Goal: Transaction & Acquisition: Download file/media

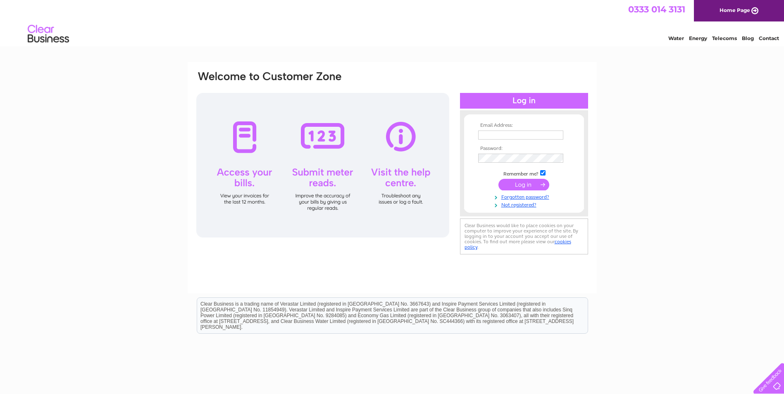
type input "brian@pfc-ltd.com"
click at [524, 185] on input "submit" at bounding box center [523, 185] width 51 height 12
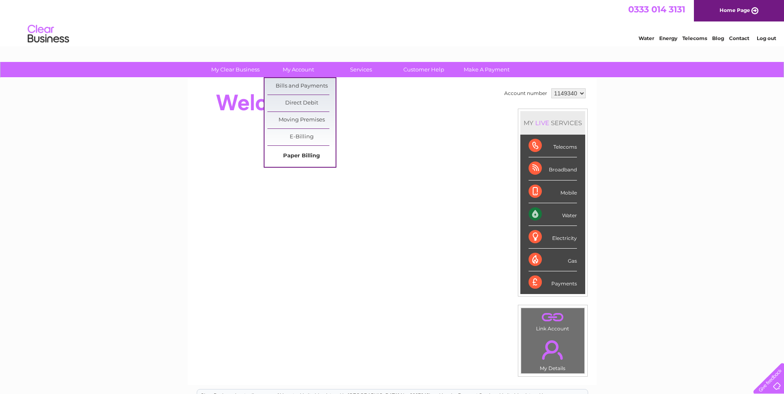
click at [294, 155] on link "Paper Billing" at bounding box center [301, 156] width 68 height 17
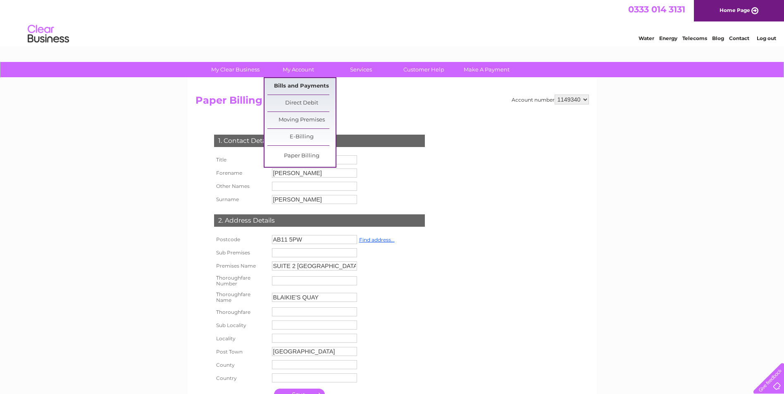
click at [300, 83] on link "Bills and Payments" at bounding box center [301, 86] width 68 height 17
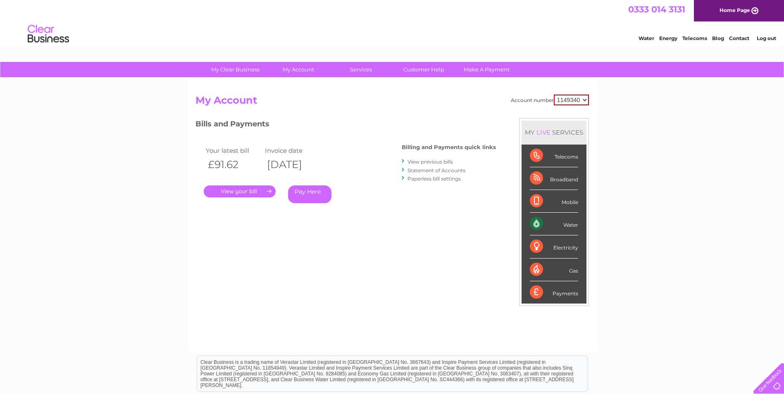
click at [249, 189] on link "." at bounding box center [240, 191] width 72 height 12
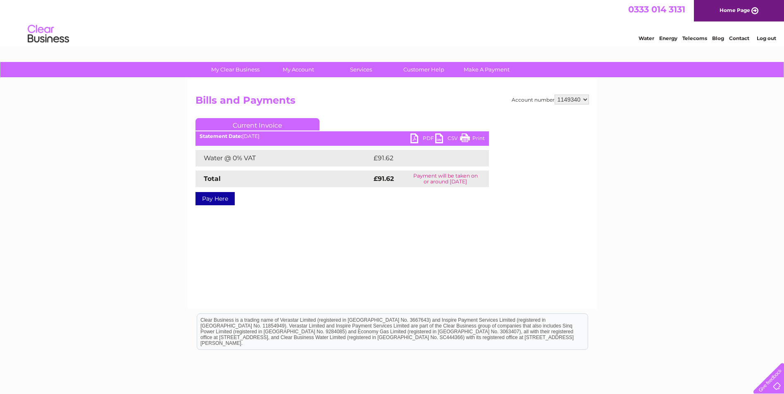
click at [428, 137] on link "PDF" at bounding box center [422, 139] width 25 height 12
